Goal: Find specific page/section: Find specific page/section

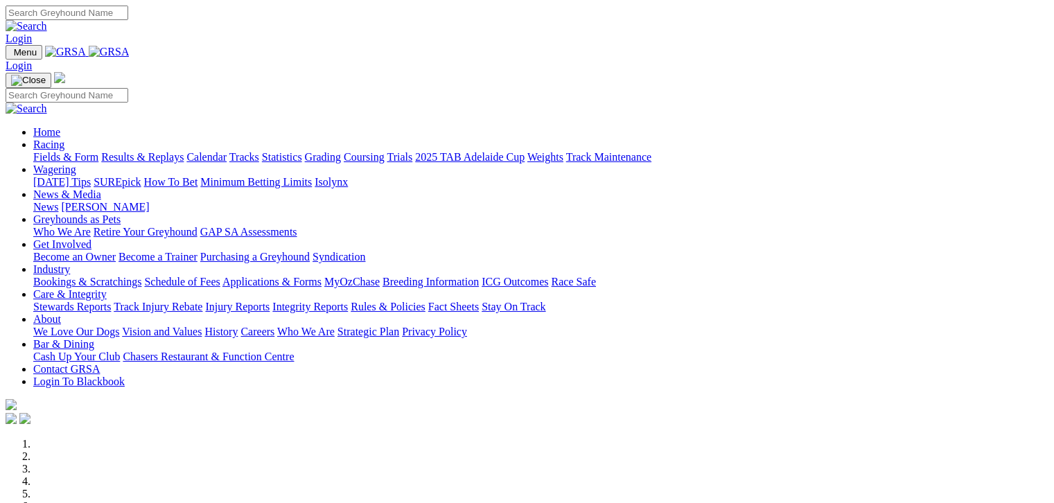
click at [65, 151] on link "Fields & Form" at bounding box center [65, 157] width 65 height 12
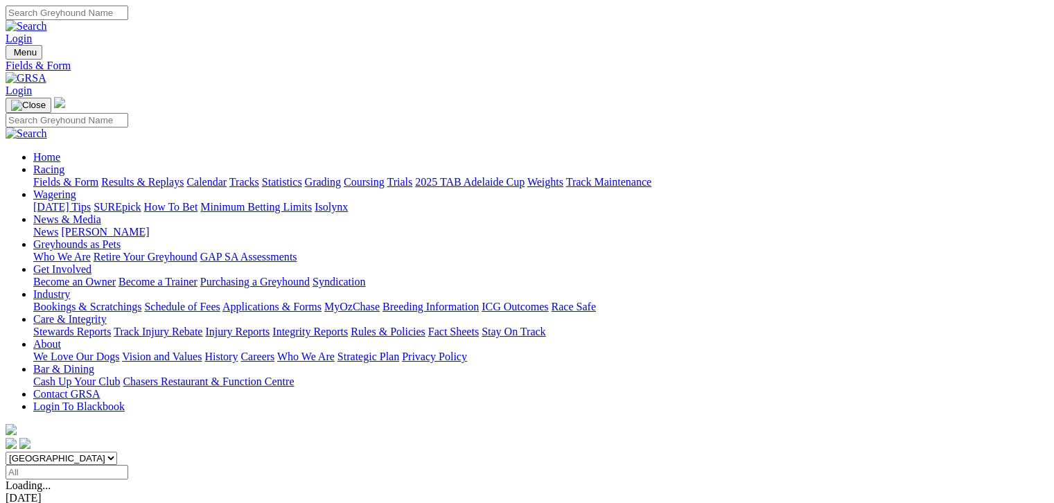
click at [79, 176] on link "Fields & Form" at bounding box center [65, 182] width 65 height 12
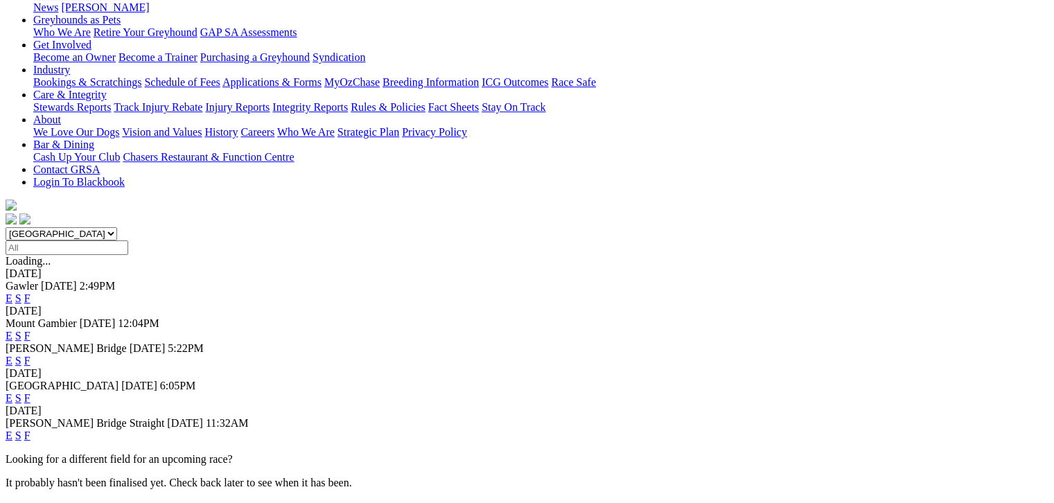
click at [30, 355] on link "F" at bounding box center [27, 361] width 6 height 12
